Goal: Find specific page/section: Find specific page/section

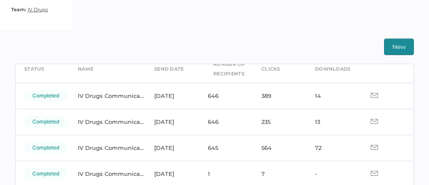
scroll to position [47, 0]
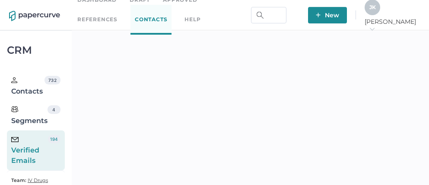
click at [381, 9] on div "J K" at bounding box center [373, 8] width 16 height 16
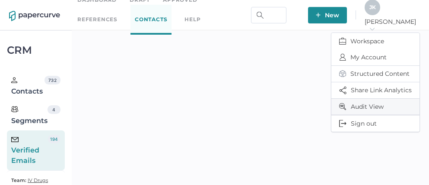
click at [368, 106] on span "Audit View" at bounding box center [376, 107] width 73 height 16
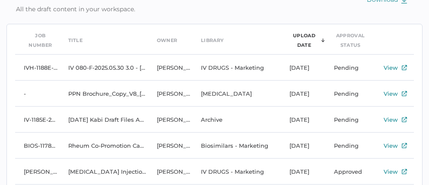
scroll to position [61, 0]
